Goal: Task Accomplishment & Management: Manage account settings

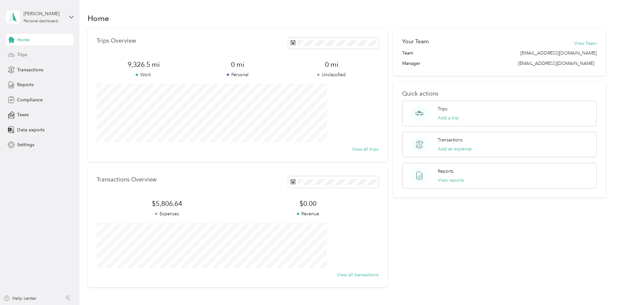
click at [29, 57] on div "Trips" at bounding box center [40, 55] width 68 height 12
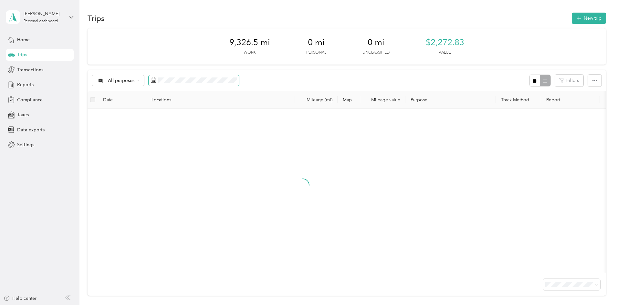
click at [156, 80] on icon at bounding box center [153, 80] width 5 height 5
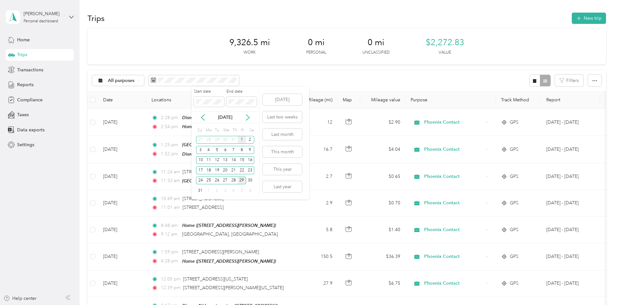
click at [240, 141] on div "1" at bounding box center [242, 140] width 8 height 8
click at [242, 182] on div "29" at bounding box center [242, 181] width 8 height 8
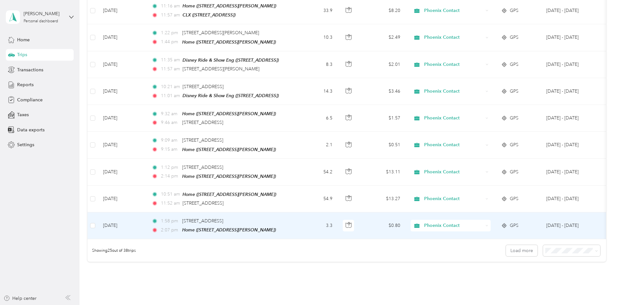
scroll to position [585, 0]
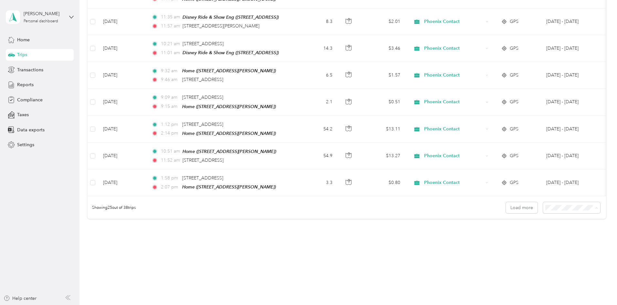
click at [521, 238] on span "100 per load" at bounding box center [516, 238] width 26 height 5
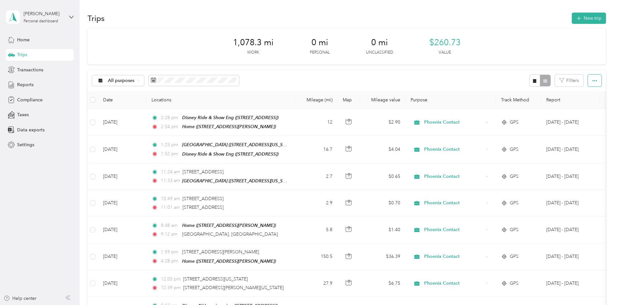
click at [592, 78] on span "button" at bounding box center [594, 80] width 5 height 5
click at [25, 36] on div "Home" at bounding box center [40, 40] width 68 height 12
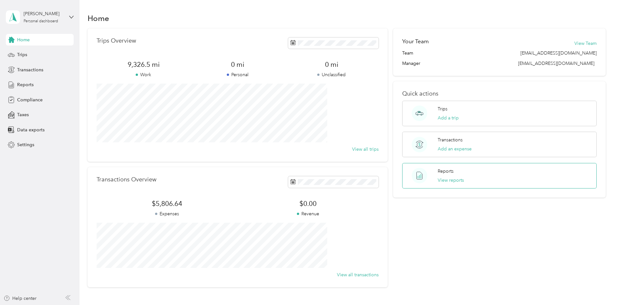
click at [438, 174] on p "Reports" at bounding box center [446, 171] width 16 height 7
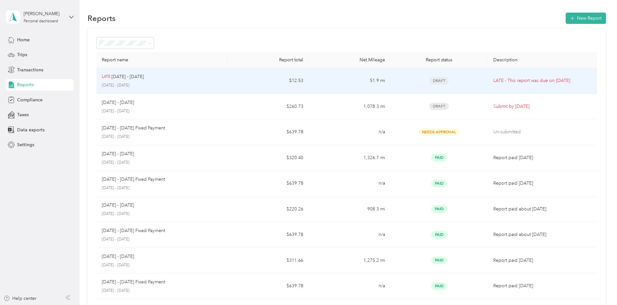
click at [222, 85] on p "[DATE] - [DATE]" at bounding box center [162, 86] width 120 height 6
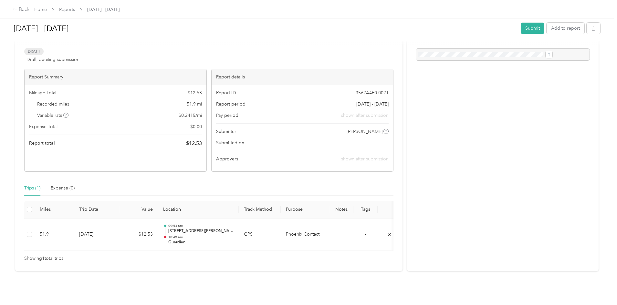
scroll to position [36, 0]
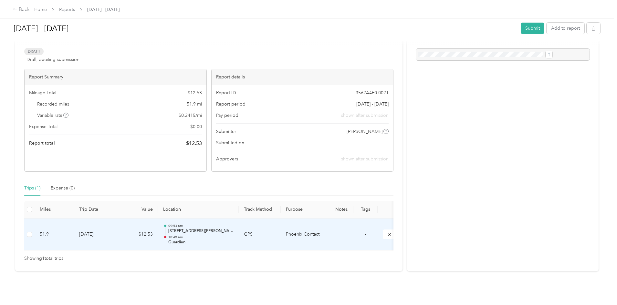
click at [119, 225] on td "[DATE]" at bounding box center [96, 235] width 45 height 32
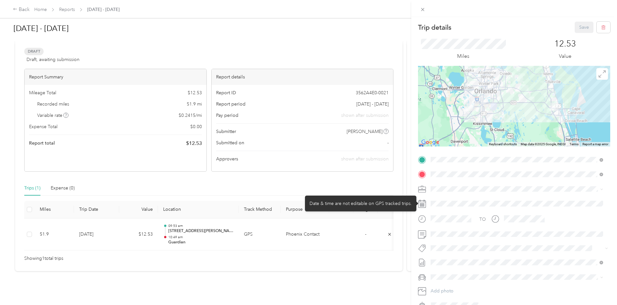
click at [450, 204] on div at bounding box center [519, 204] width 182 height 10
click at [425, 204] on icon at bounding box center [422, 204] width 8 height 8
click at [421, 203] on icon at bounding box center [422, 204] width 8 height 8
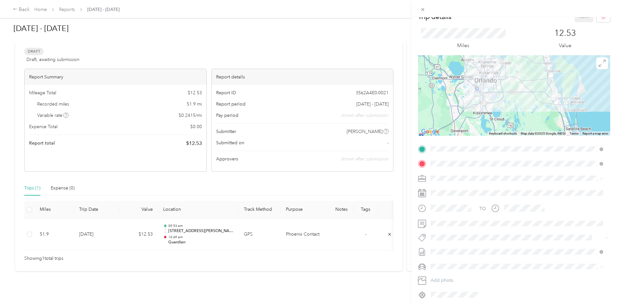
scroll to position [0, 0]
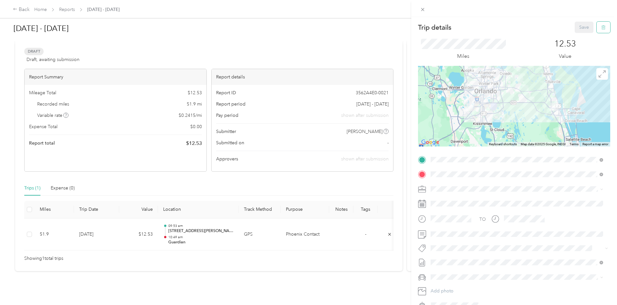
click at [603, 27] on icon "button" at bounding box center [603, 28] width 0 height 2
click at [580, 33] on button "Yes" at bounding box center [579, 35] width 13 height 10
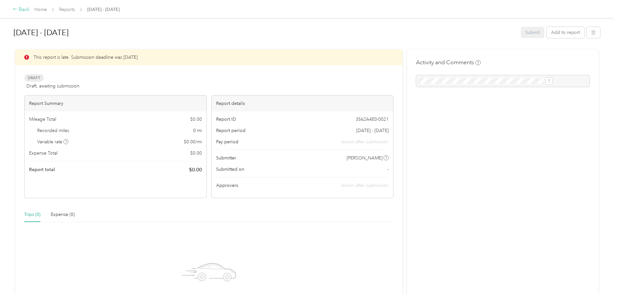
click at [30, 9] on div "Back" at bounding box center [21, 10] width 17 height 8
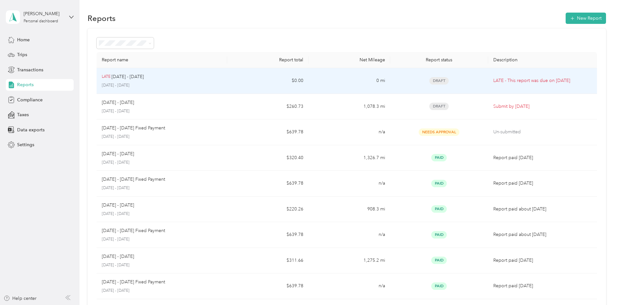
click at [510, 78] on p "LATE - This report was due on [DATE]" at bounding box center [542, 80] width 99 height 7
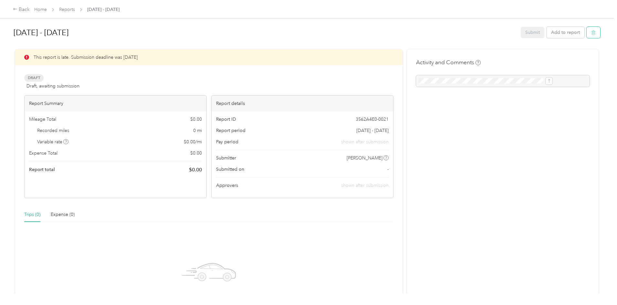
click at [587, 34] on button "button" at bounding box center [594, 32] width 14 height 11
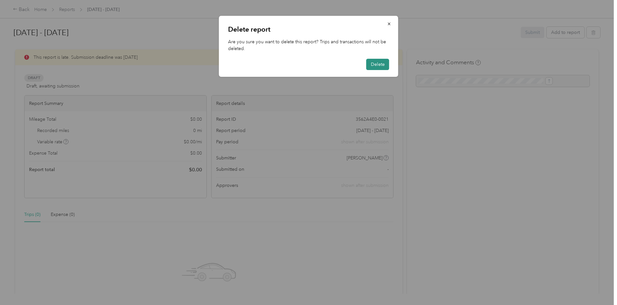
click at [370, 61] on button "Delete" at bounding box center [377, 64] width 23 height 11
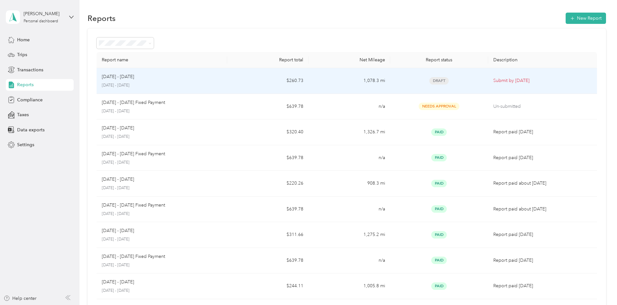
click at [493, 81] on p "Submit by [DATE]" at bounding box center [542, 80] width 99 height 7
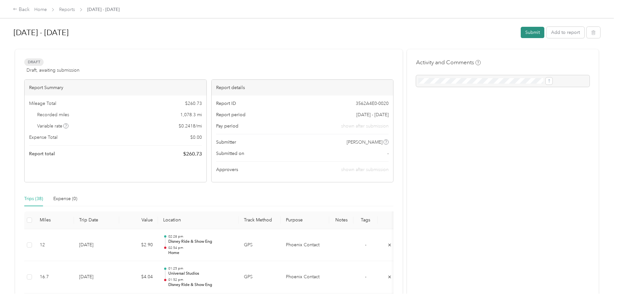
click at [521, 35] on button "Submit" at bounding box center [533, 32] width 24 height 11
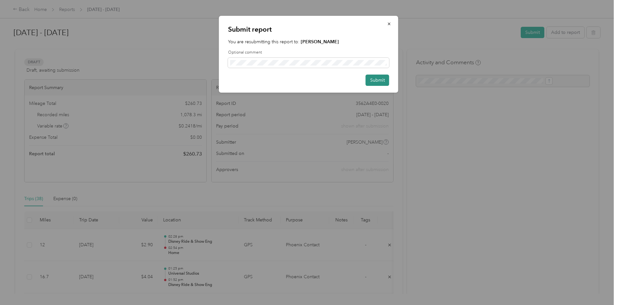
click at [385, 84] on button "Submit" at bounding box center [378, 80] width 24 height 11
